Goal: Task Accomplishment & Management: Manage account settings

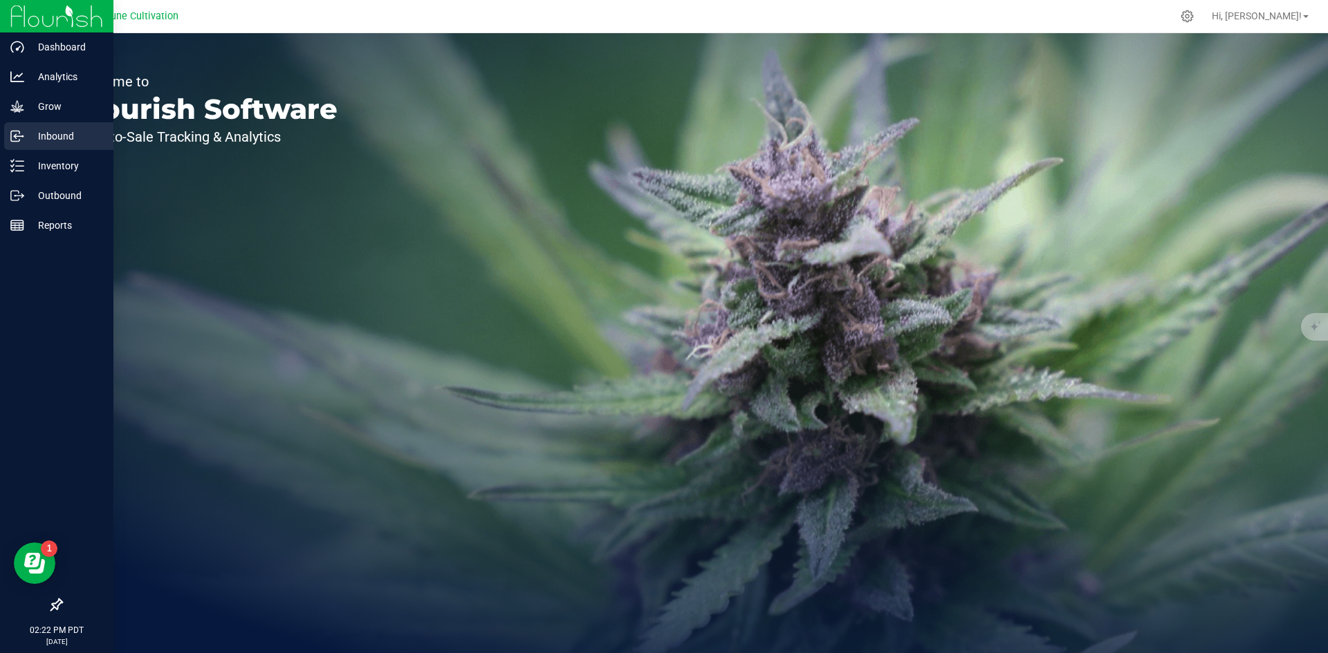
click at [71, 136] on p "Inbound" at bounding box center [65, 136] width 83 height 17
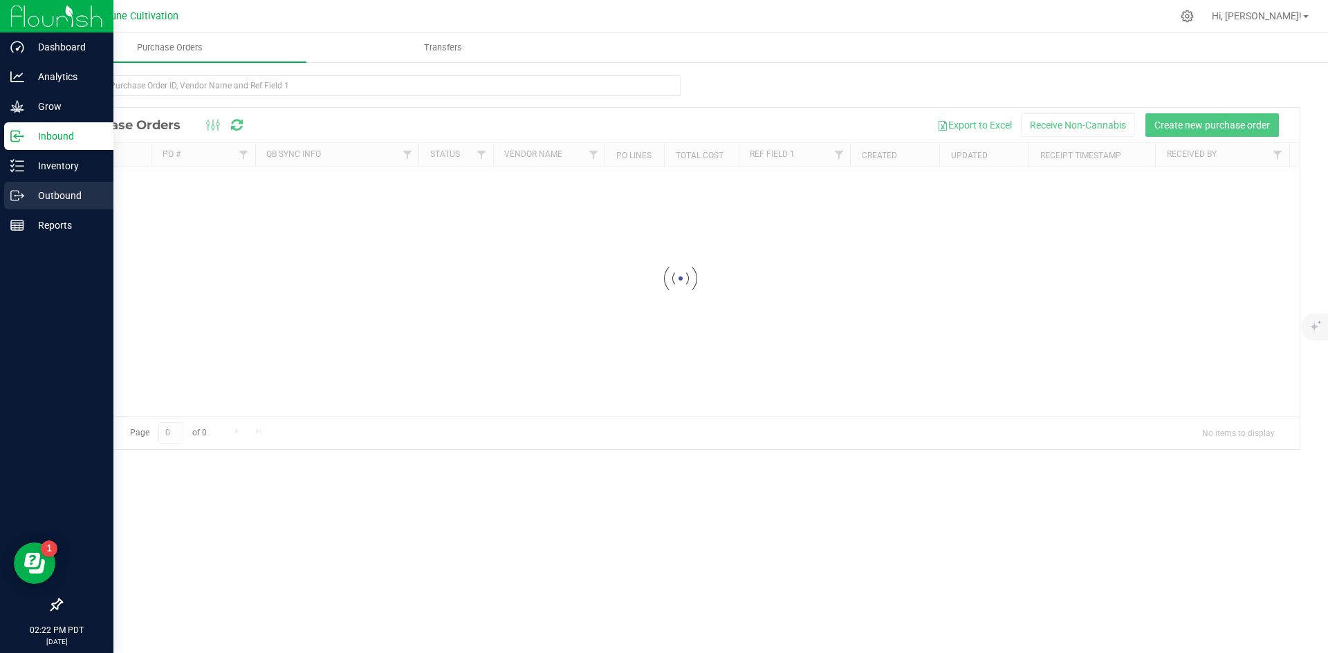
click at [70, 186] on div "Outbound" at bounding box center [58, 196] width 109 height 28
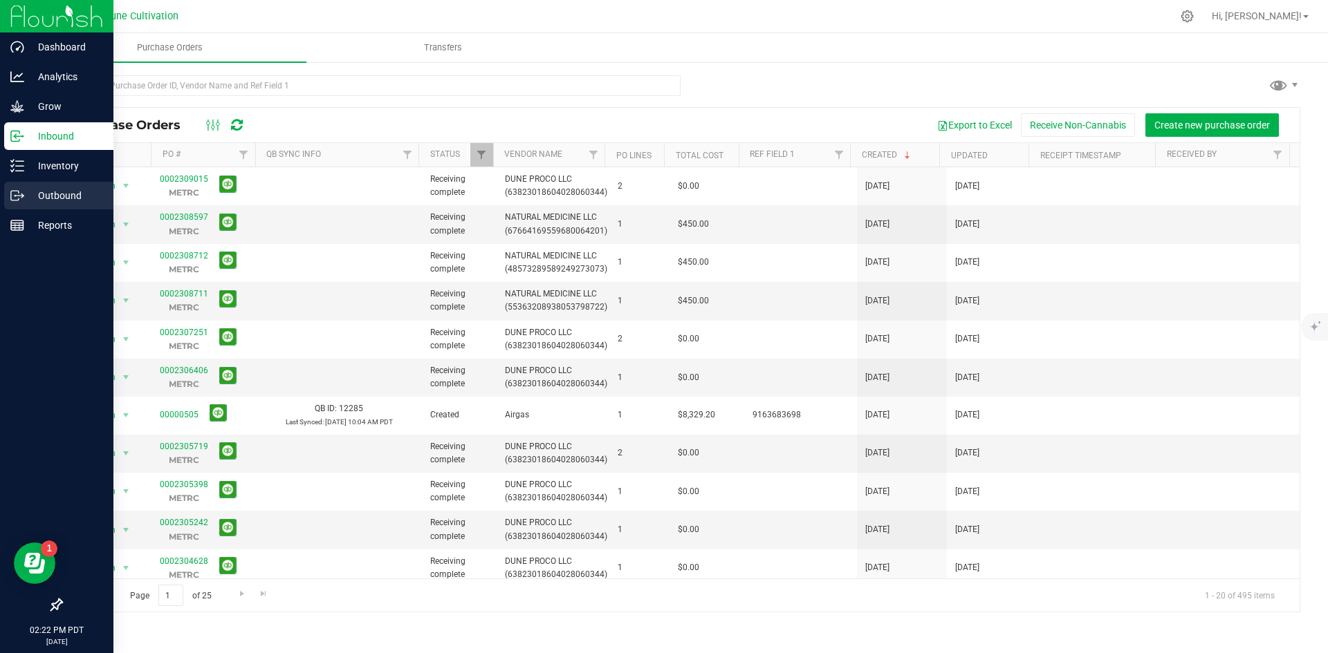
click at [23, 198] on icon at bounding box center [17, 196] width 14 height 14
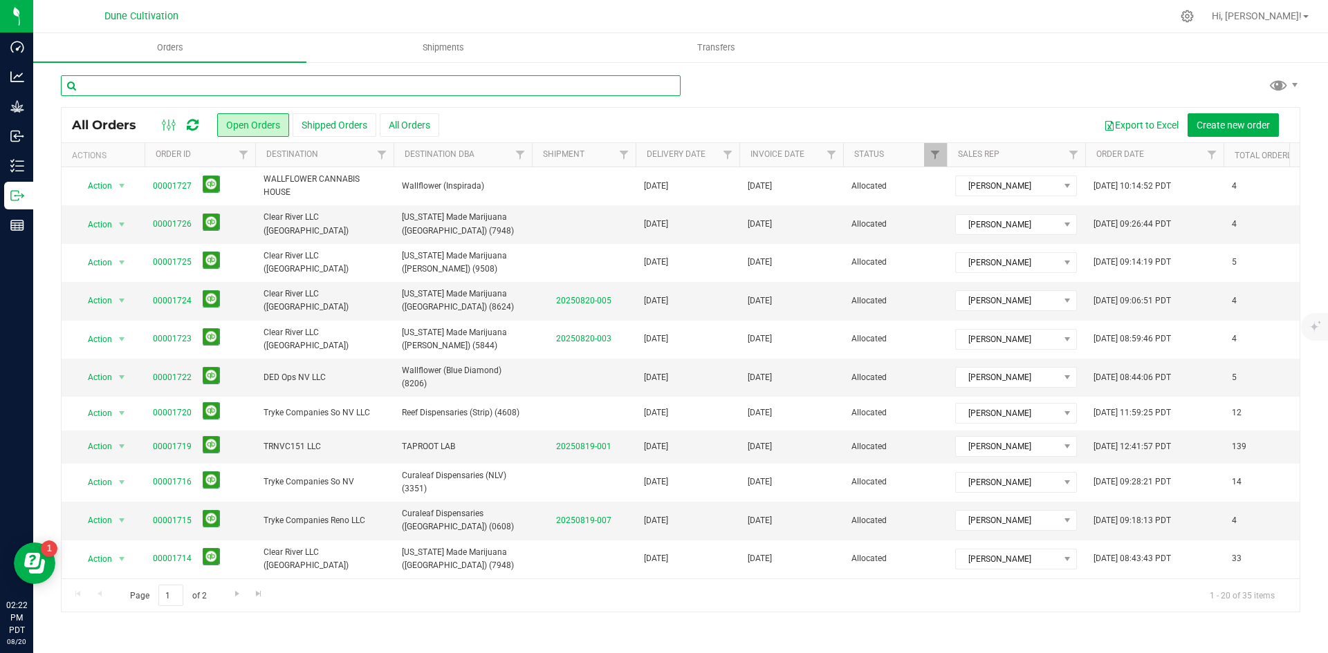
click at [205, 76] on input "text" at bounding box center [371, 85] width 620 height 21
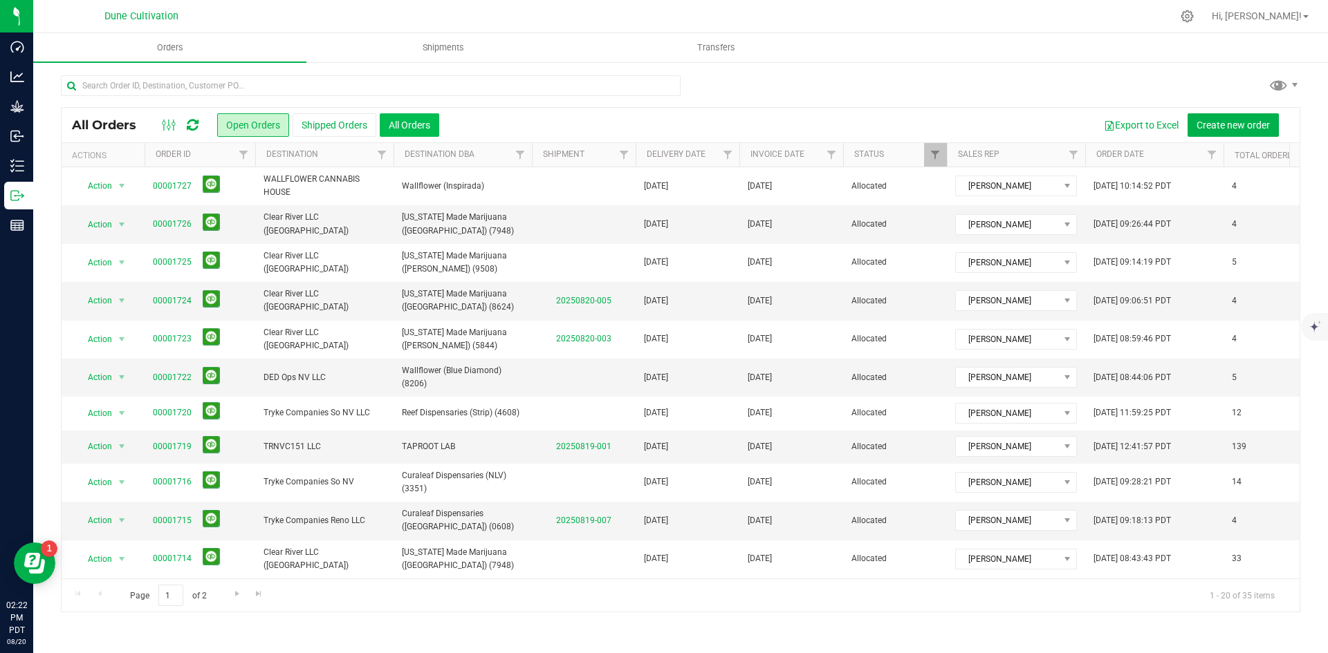
click at [427, 125] on button "All Orders" at bounding box center [409, 125] width 59 height 24
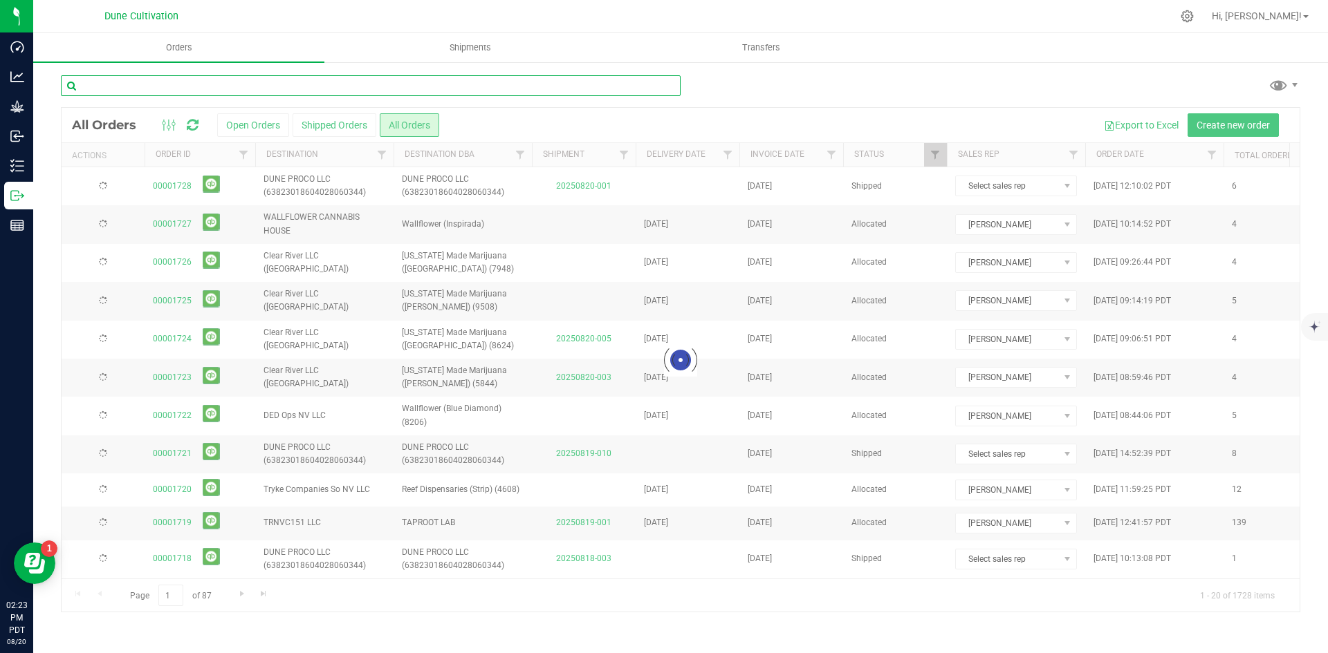
click at [279, 81] on input "text" at bounding box center [371, 85] width 620 height 21
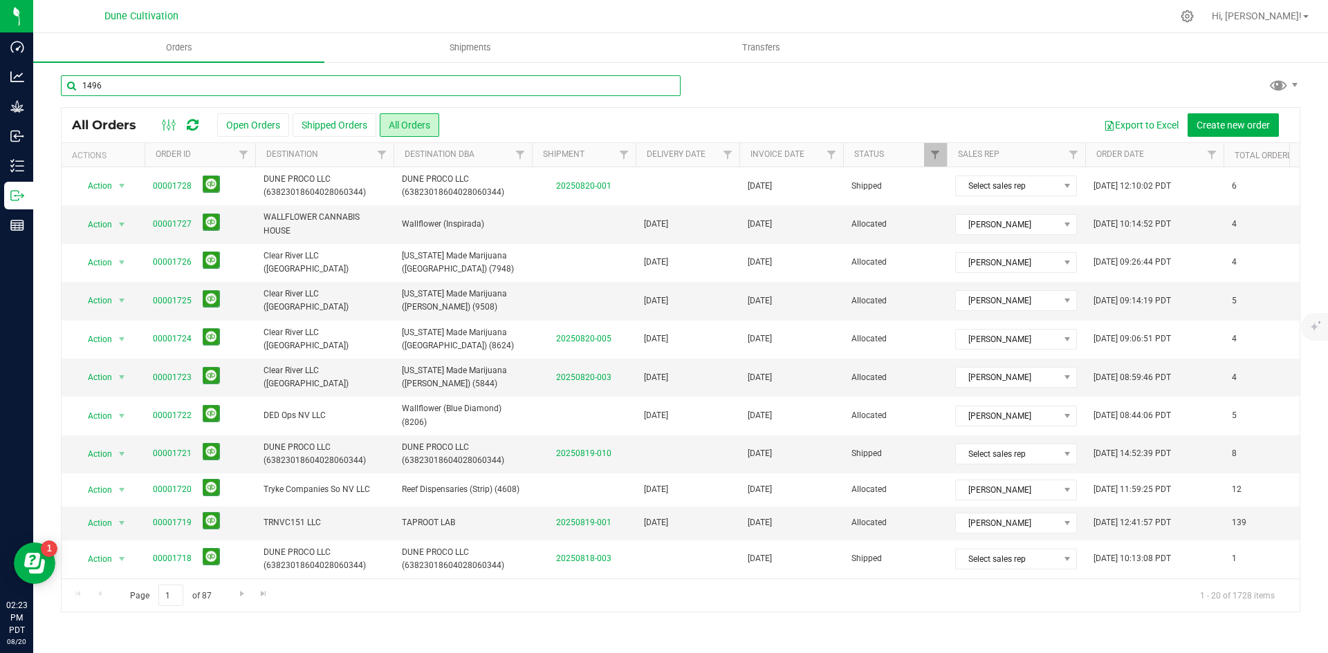
type input "1496"
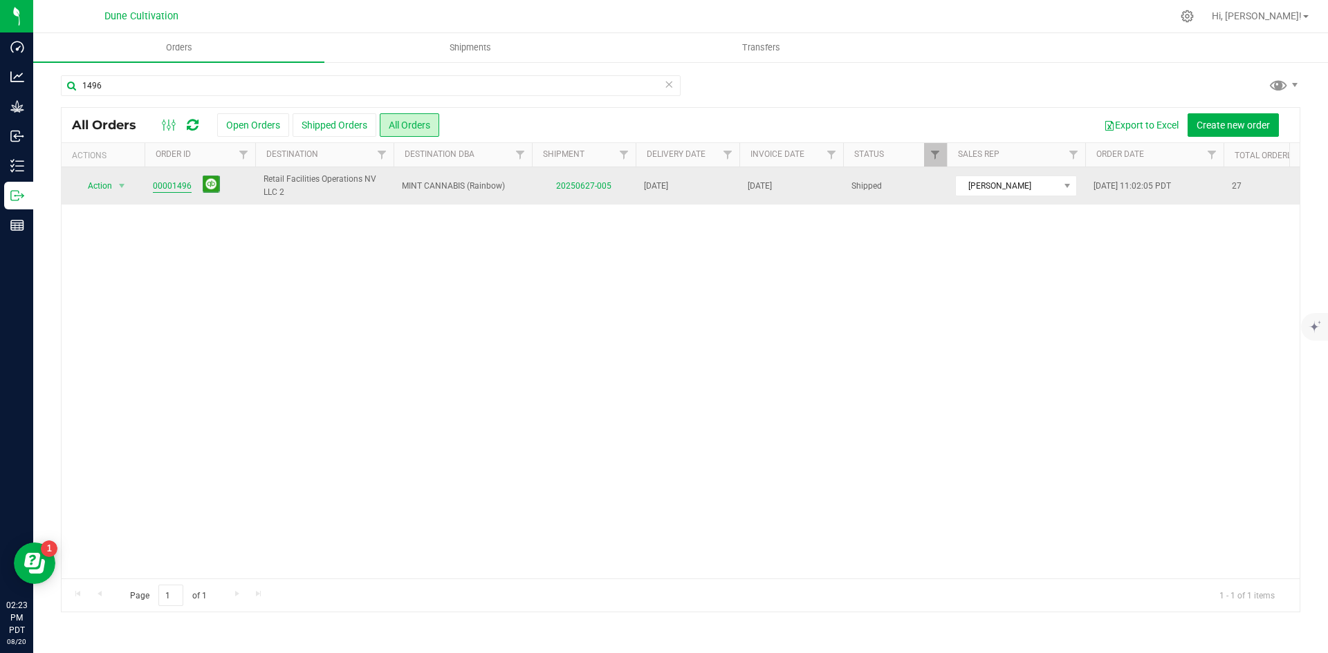
click at [176, 190] on link "00001496" at bounding box center [172, 186] width 39 height 13
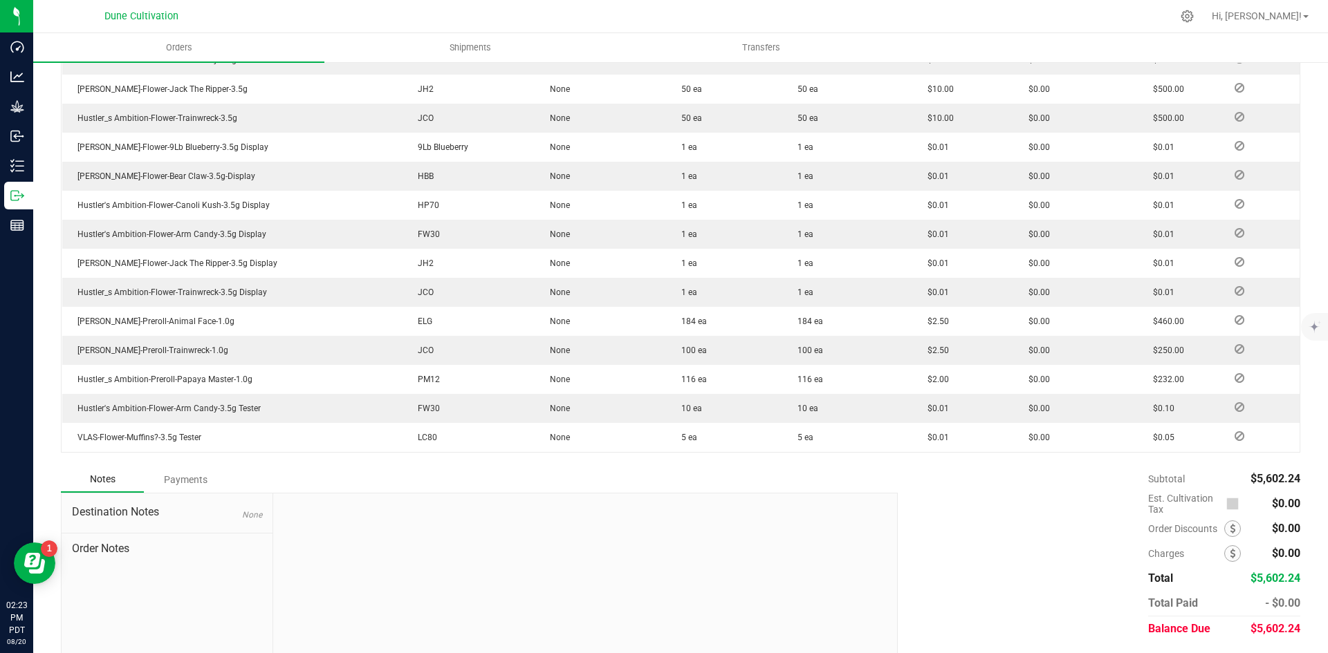
scroll to position [841, 0]
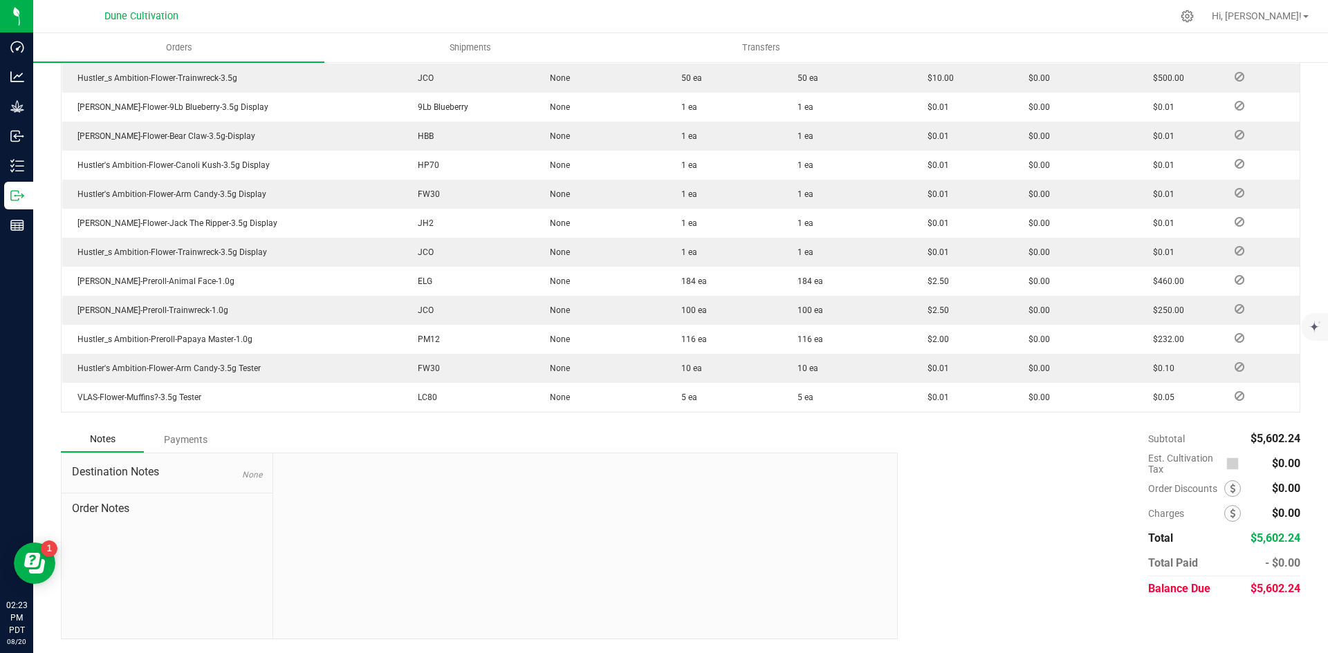
click at [1249, 598] on div "$5,602.24" at bounding box center [1274, 589] width 50 height 25
click at [1260, 583] on span "$5,602.24" at bounding box center [1275, 588] width 50 height 13
copy span "5,602.24"
click at [212, 432] on div "Payments" at bounding box center [185, 439] width 83 height 25
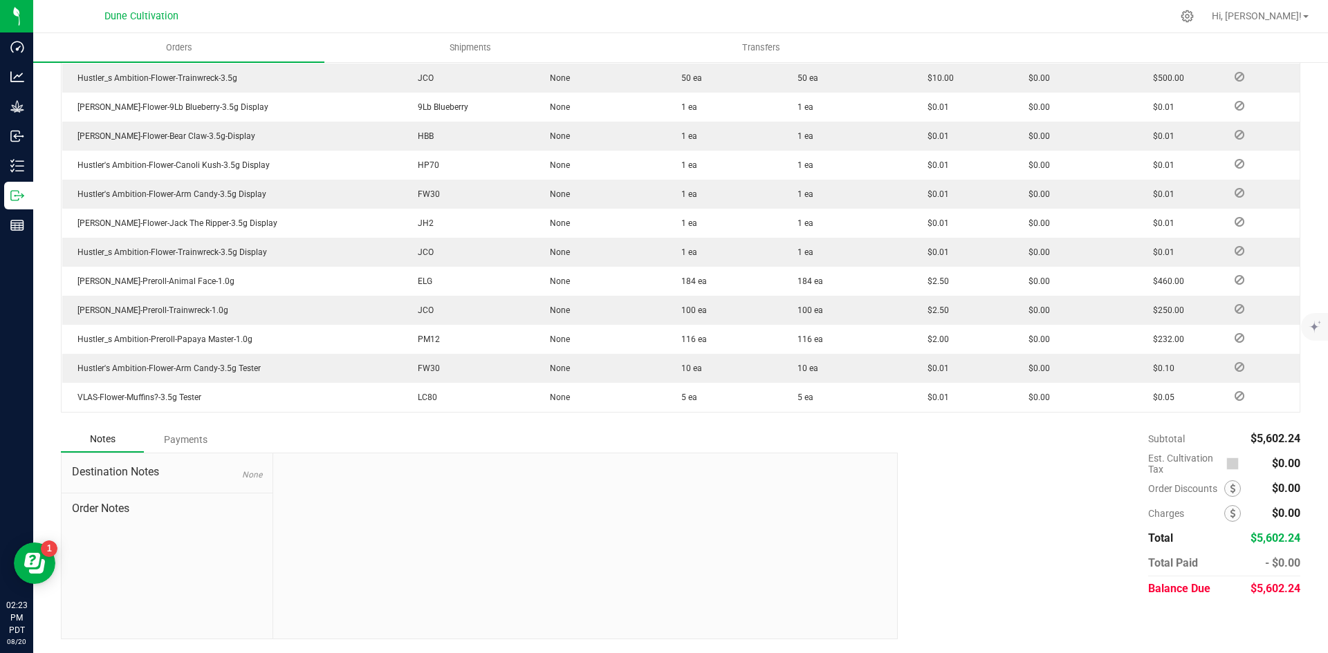
scroll to position [803, 0]
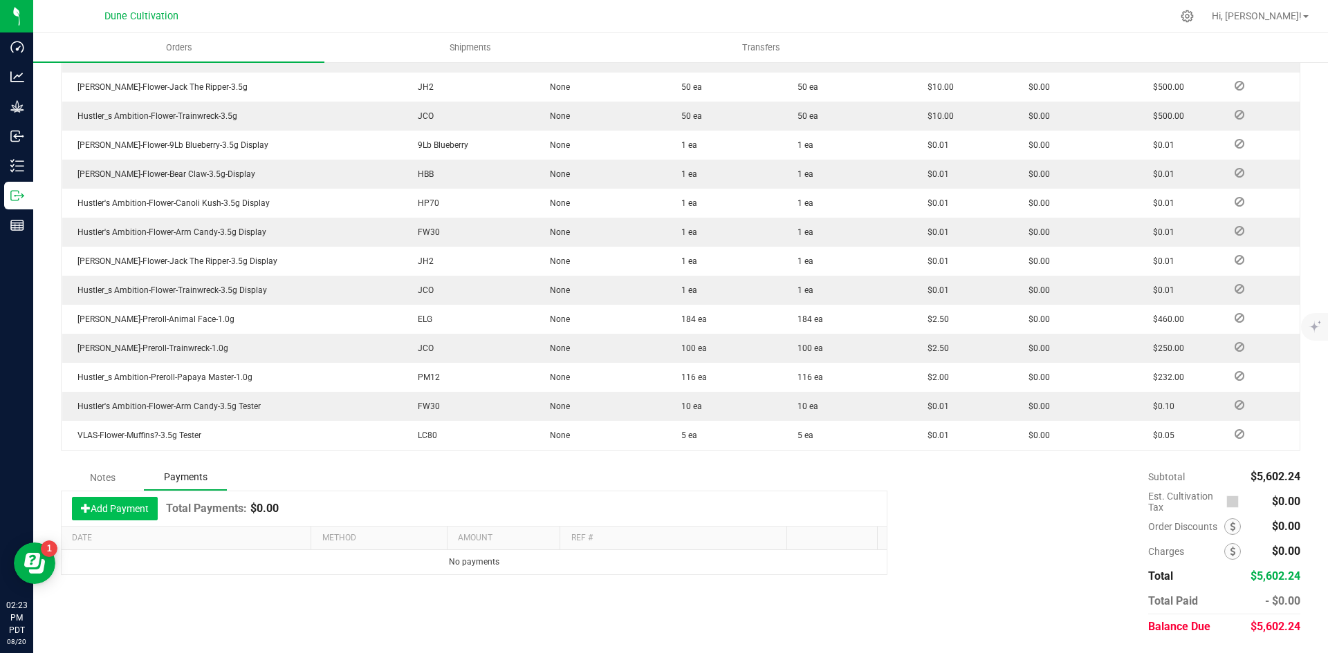
drag, startPoint x: 124, startPoint y: 490, endPoint x: 122, endPoint y: 499, distance: 8.6
click at [123, 492] on div "Notes Payments Add Payment Total Payments: $0.00 Date Method Amount Ref # No pa…" at bounding box center [474, 520] width 826 height 111
click at [121, 508] on button "Add Payment" at bounding box center [115, 509] width 86 height 24
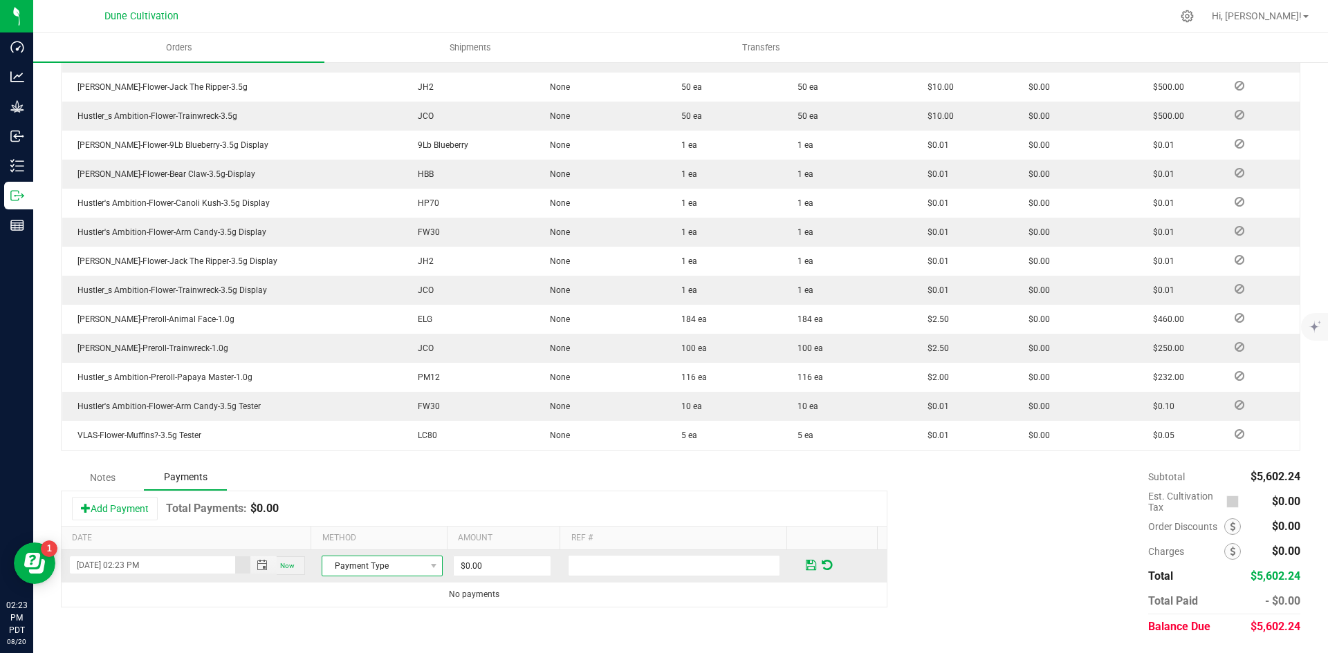
drag, startPoint x: 402, startPoint y: 570, endPoint x: 398, endPoint y: 562, distance: 8.4
click at [402, 570] on span "Payment Type" at bounding box center [373, 566] width 102 height 19
click at [369, 525] on li "ACH & Bank Transfer" at bounding box center [375, 523] width 117 height 19
click at [499, 565] on input "0" at bounding box center [502, 566] width 97 height 19
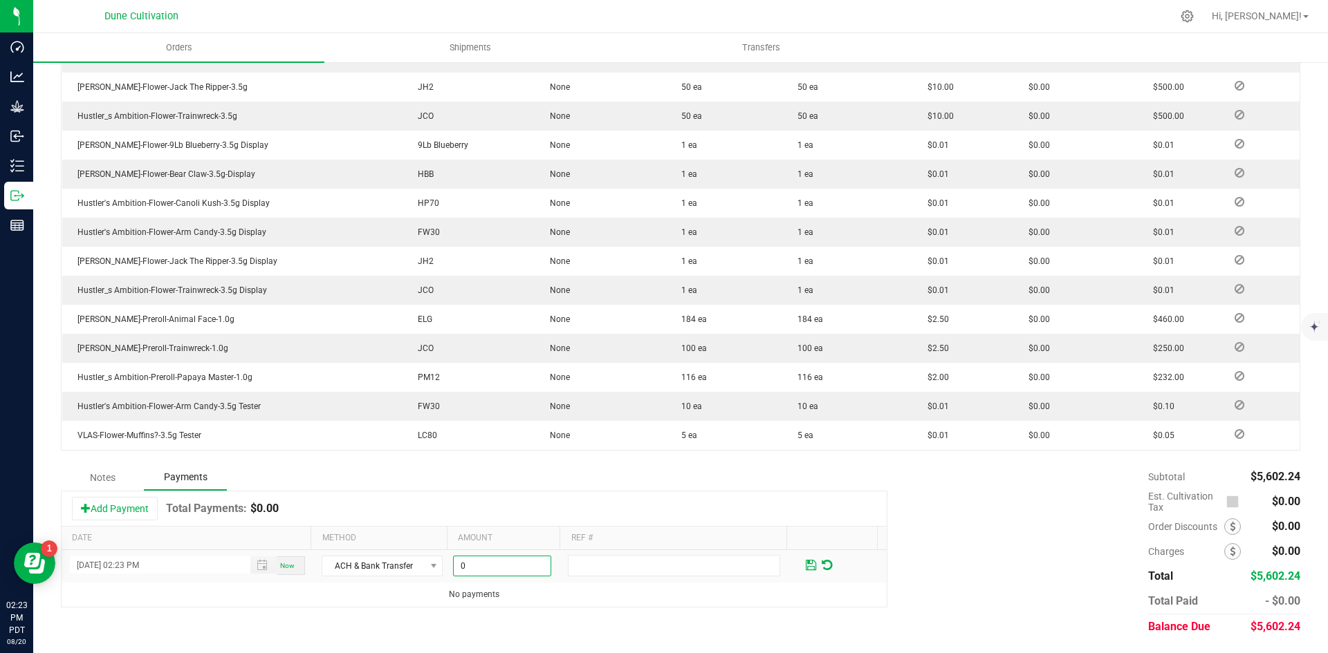
paste input "5602.24"
type input "$5,602.24"
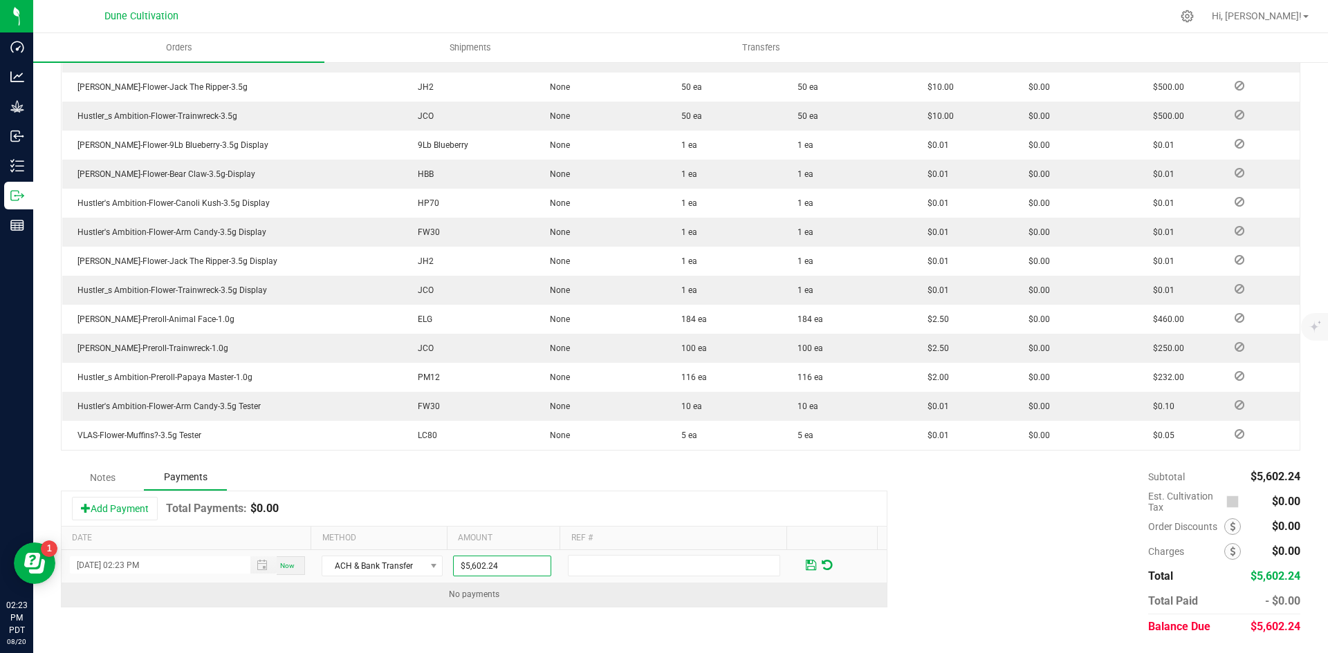
drag, startPoint x: 536, startPoint y: 610, endPoint x: 673, endPoint y: 593, distance: 138.0
click at [537, 608] on div "Notes Payments Add Payment Total Payments: $0.00 Date Method Amount Ref # [DATE…" at bounding box center [680, 552] width 1239 height 175
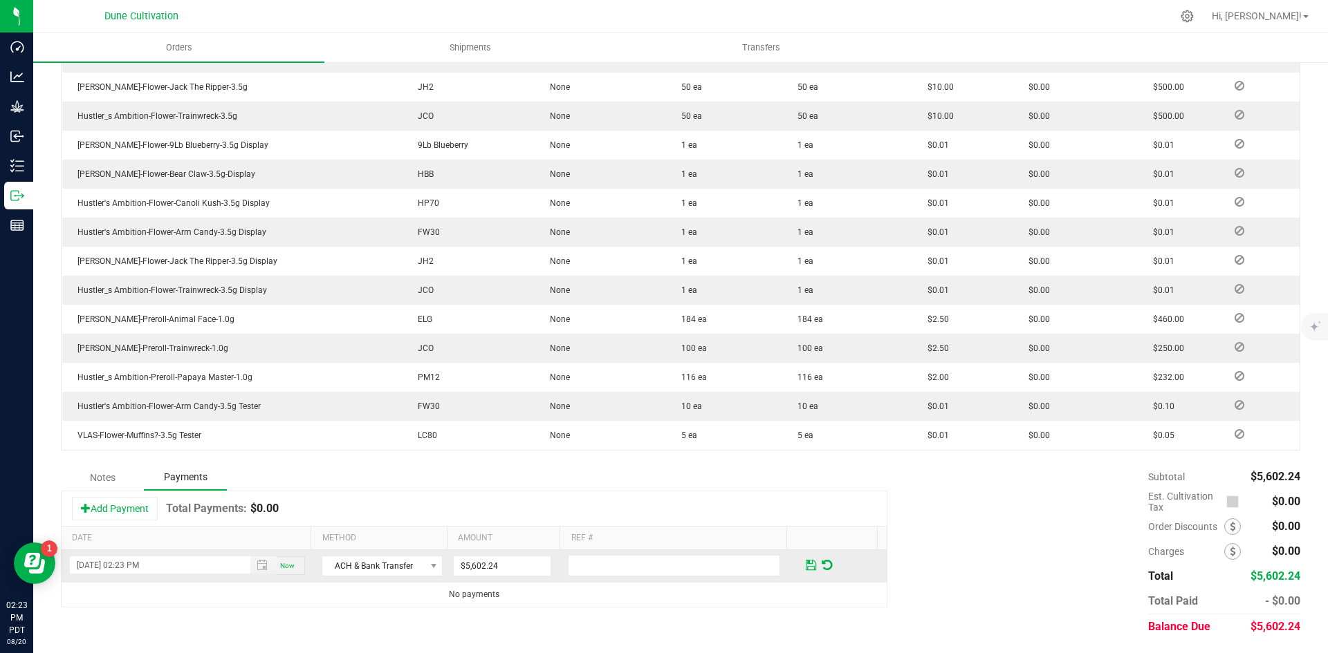
click at [806, 566] on span at bounding box center [811, 565] width 10 height 12
